Goal: Information Seeking & Learning: Find specific fact

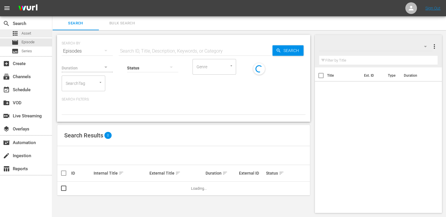
click at [27, 31] on span "Asset" at bounding box center [27, 34] width 10 height 6
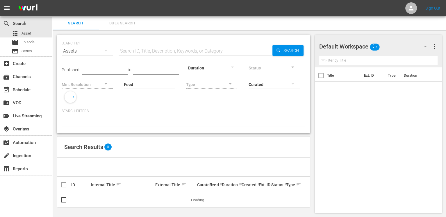
click at [192, 51] on input "text" at bounding box center [196, 51] width 154 height 14
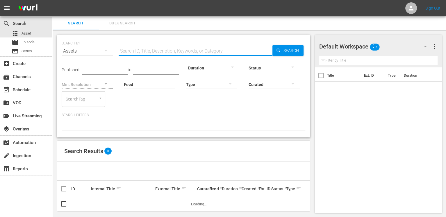
paste input "AMCNVR0000036985"
click at [284, 50] on span "Search" at bounding box center [292, 50] width 22 height 10
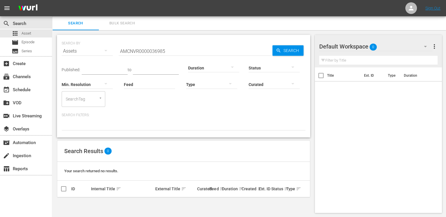
scroll to position [1, 0]
click at [158, 48] on input "AMCNVR0000036985" at bounding box center [196, 51] width 154 height 14
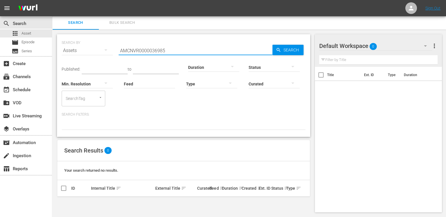
click at [158, 48] on input "AMCNVR0000036985" at bounding box center [196, 51] width 154 height 14
paste input "RLA229547"
click at [297, 49] on span "Search" at bounding box center [292, 50] width 22 height 10
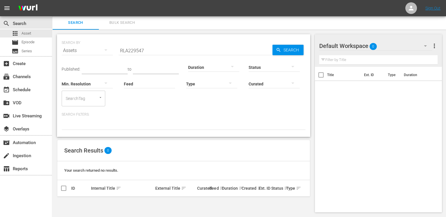
click at [143, 50] on input "RLA229547" at bounding box center [196, 51] width 154 height 14
type input "double cross"
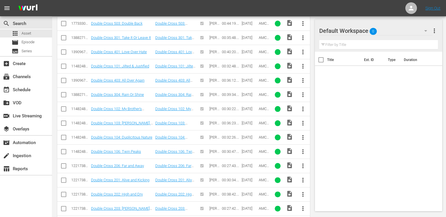
scroll to position [288, 0]
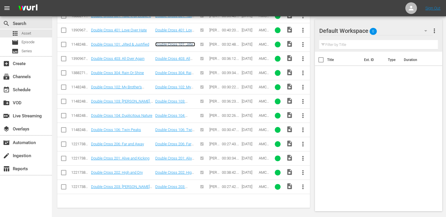
click at [164, 43] on link "Double Cross 101: Jilted & Justified" at bounding box center [175, 46] width 40 height 9
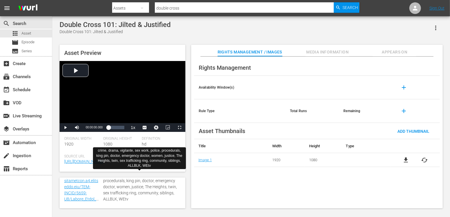
scroll to position [172, 0]
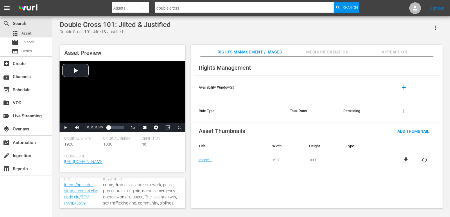
click at [322, 49] on span "Media Information" at bounding box center [328, 52] width 44 height 7
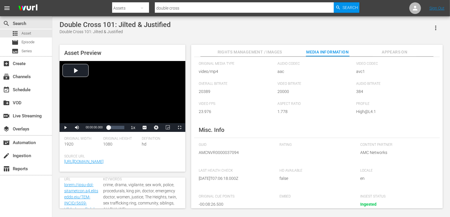
scroll to position [29, 0]
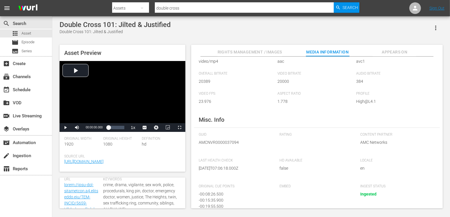
click at [211, 143] on span "AMCNVR0000037094" at bounding box center [235, 143] width 72 height 6
copy span "AMCNVR0000037094"
click at [318, 121] on div "Media Information Original Media Type video/mp4 Audio Codec aac Video Codec avc…" at bounding box center [317, 133] width 252 height 152
